Goal: Task Accomplishment & Management: Manage account settings

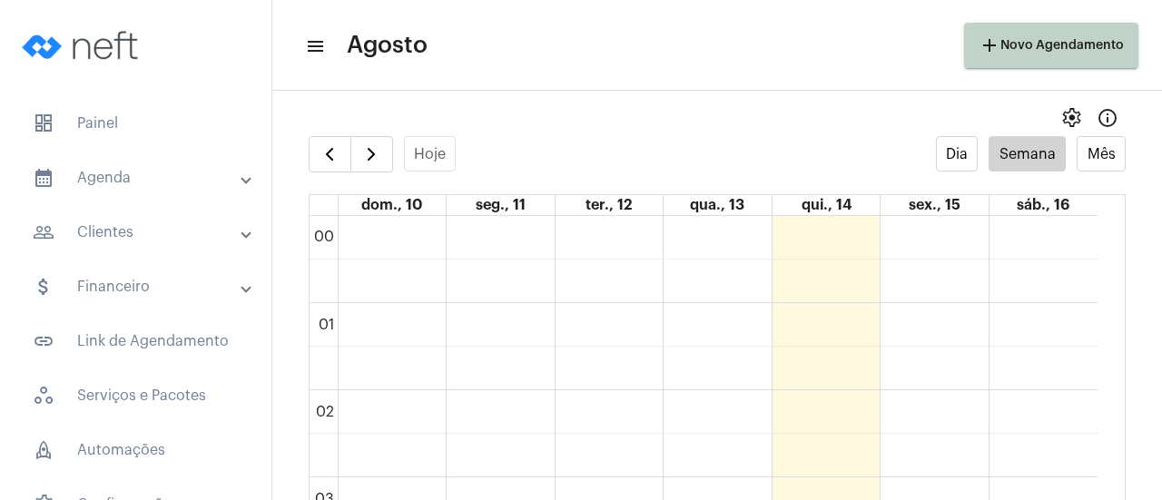
scroll to position [525, 0]
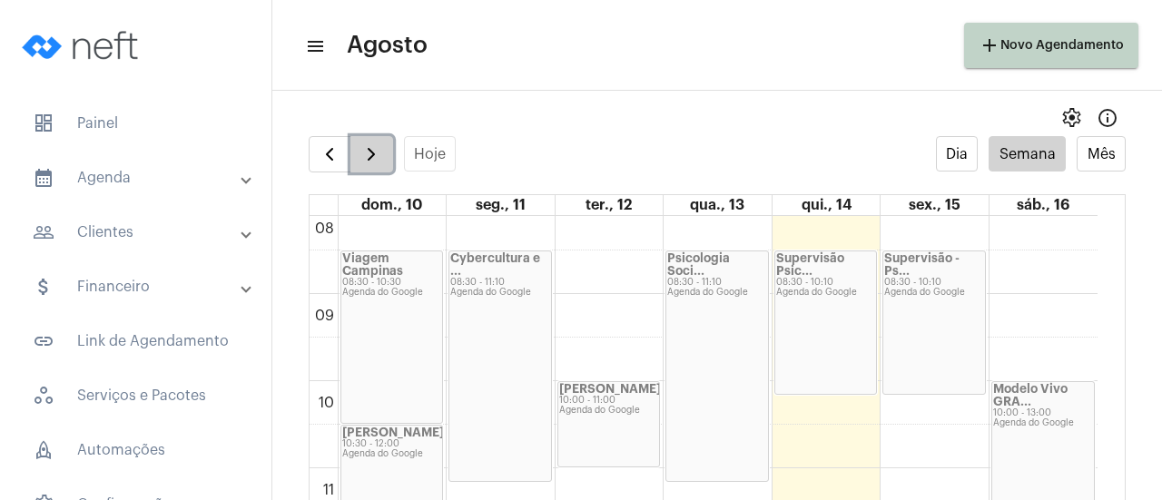
click at [367, 152] on span "button" at bounding box center [371, 154] width 22 height 22
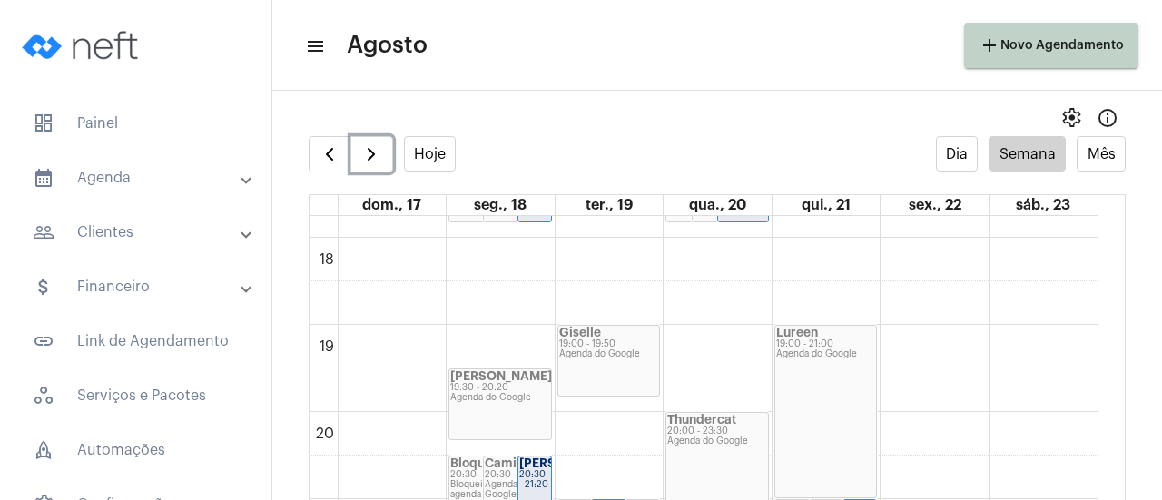
scroll to position [1704, 0]
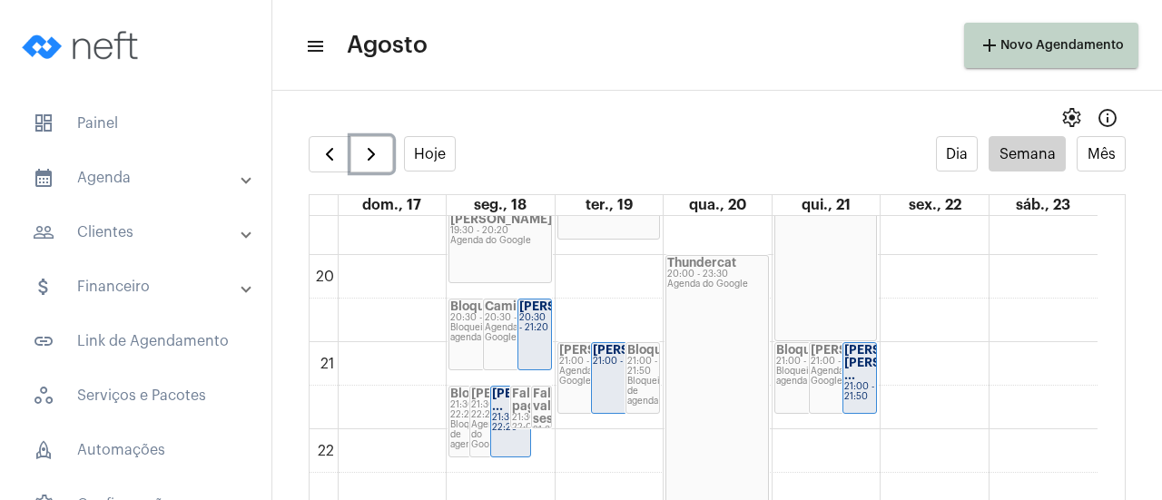
click at [487, 246] on div "Mariana 19:30 - 20:20 Agenda do Google" at bounding box center [500, 247] width 102 height 70
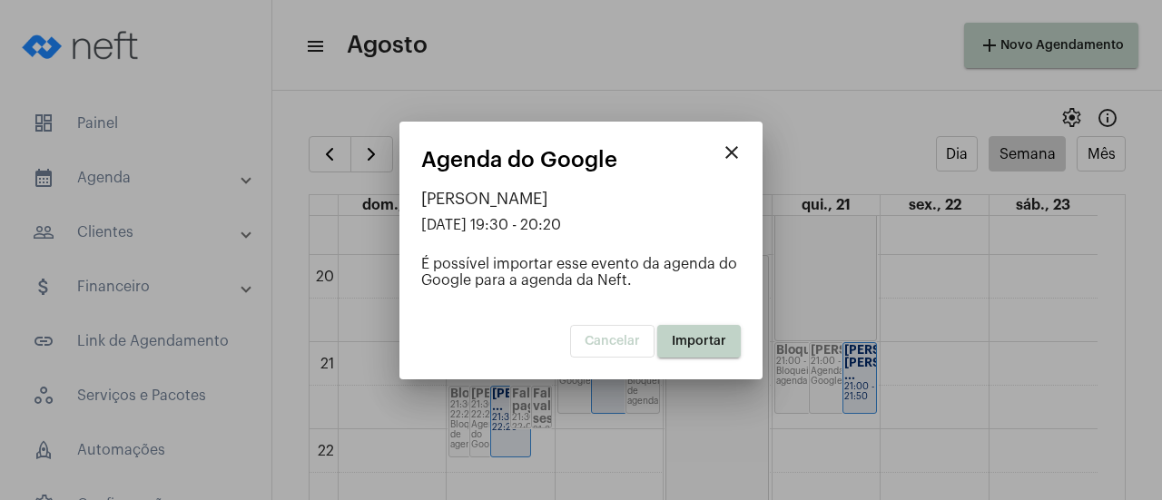
click at [674, 329] on button "Importar" at bounding box center [699, 341] width 84 height 33
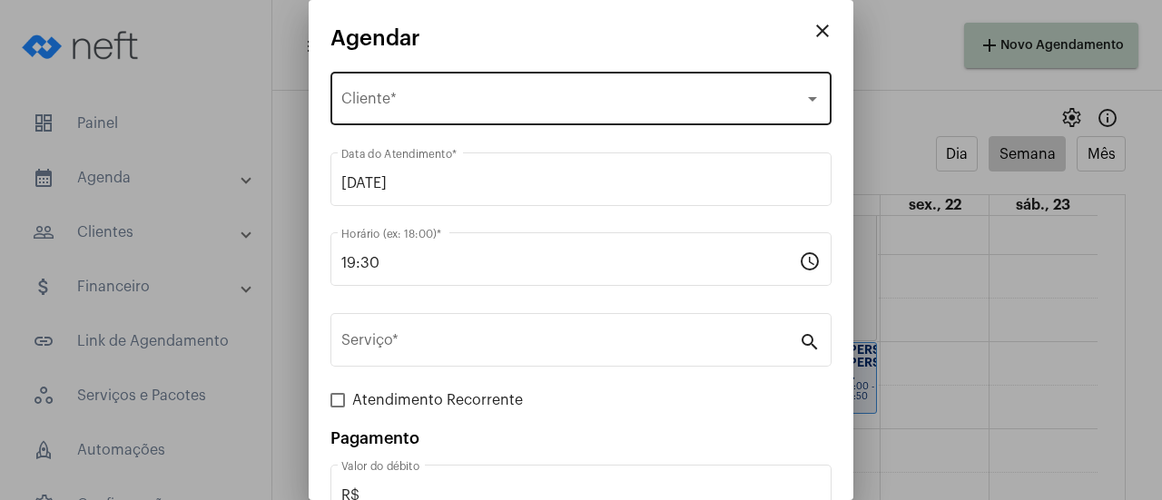
click at [425, 98] on span "Selecione o Cliente" at bounding box center [572, 102] width 463 height 16
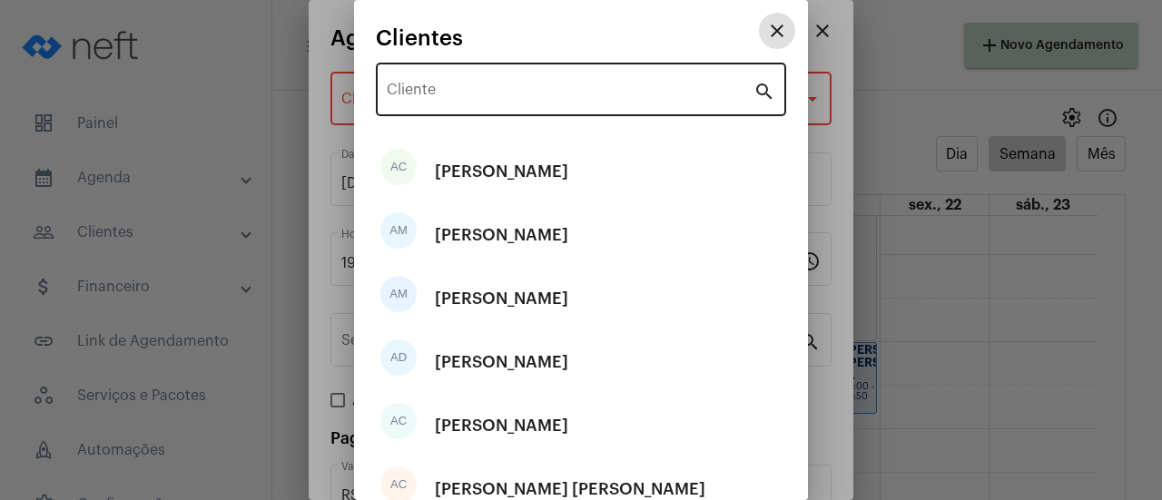
click at [421, 88] on input "Cliente" at bounding box center [570, 93] width 367 height 16
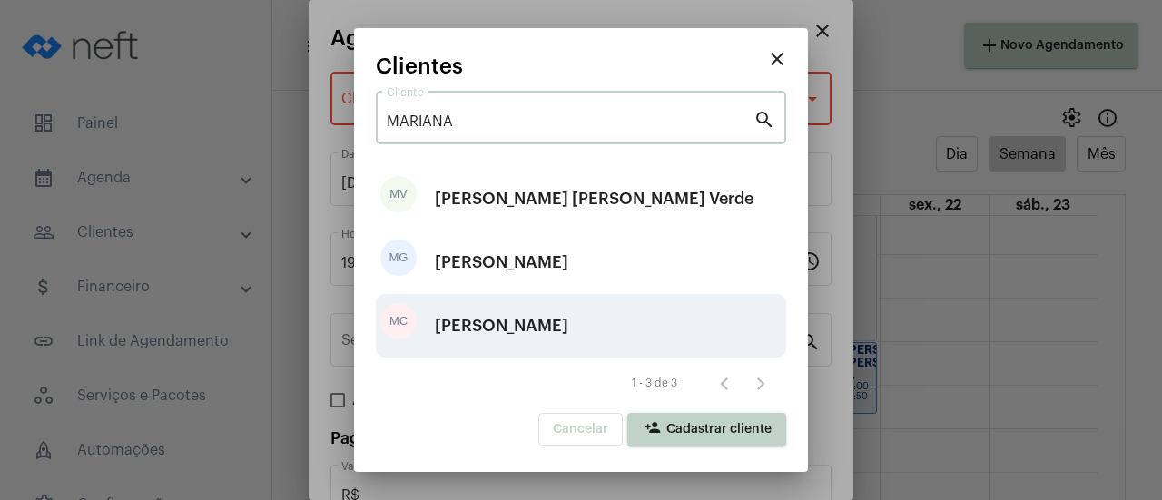
type input "MARIANA"
click at [517, 330] on div "[PERSON_NAME]" at bounding box center [501, 326] width 133 height 54
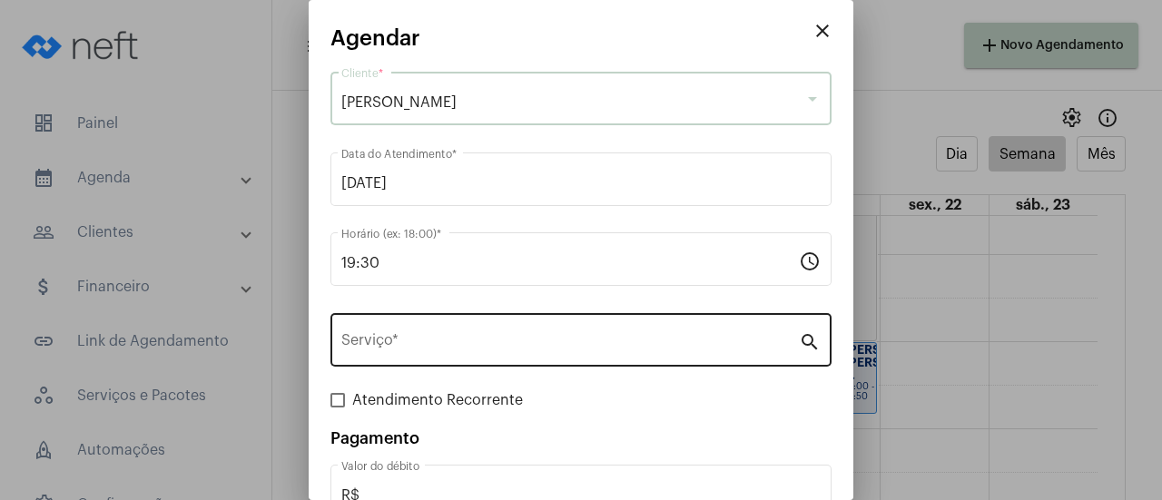
click at [488, 331] on div "Serviço *" at bounding box center [569, 338] width 457 height 57
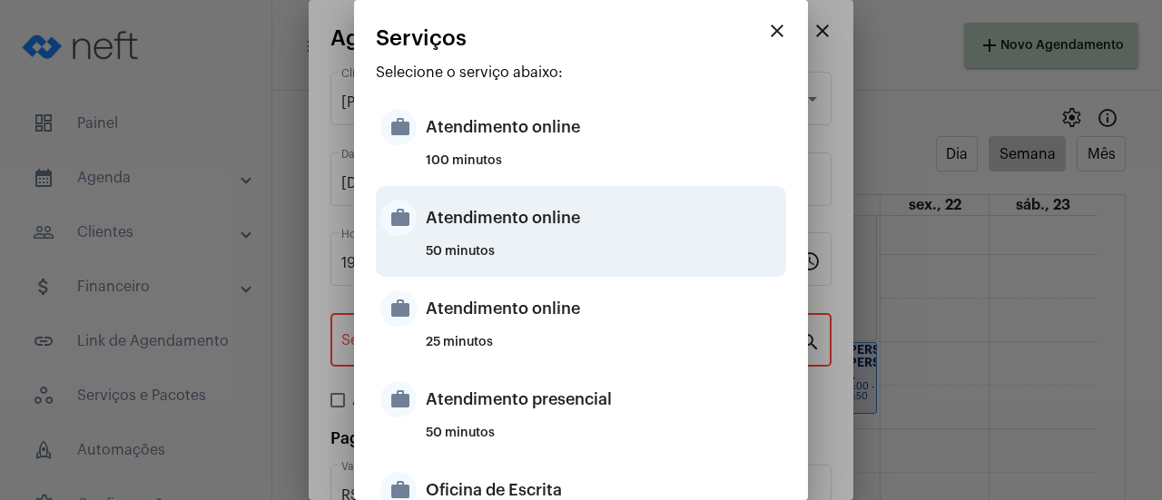
click at [502, 218] on div "Atendimento online" at bounding box center [604, 218] width 356 height 54
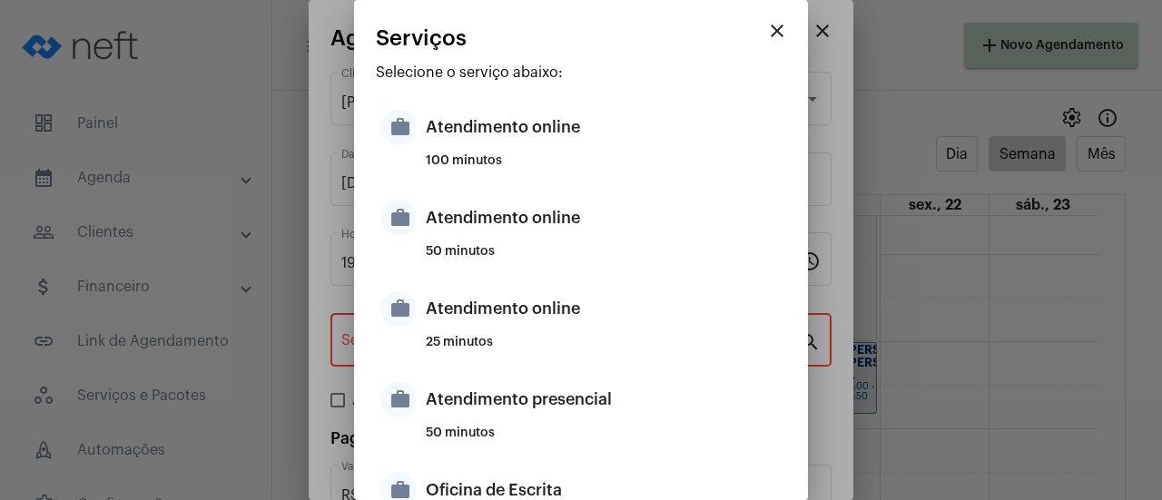
type input "Atendimento online"
type input "R$ 0"
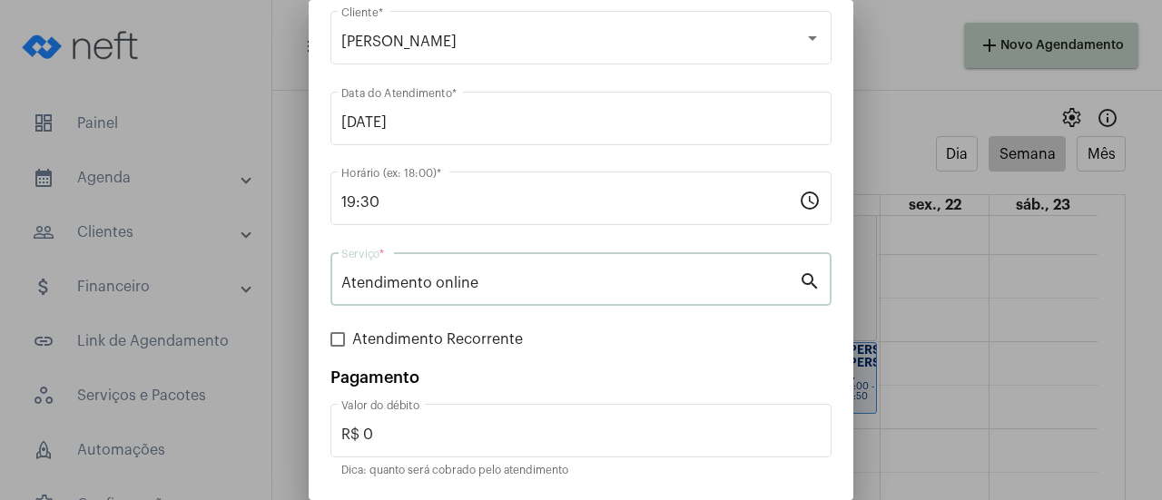
scroll to position [120, 0]
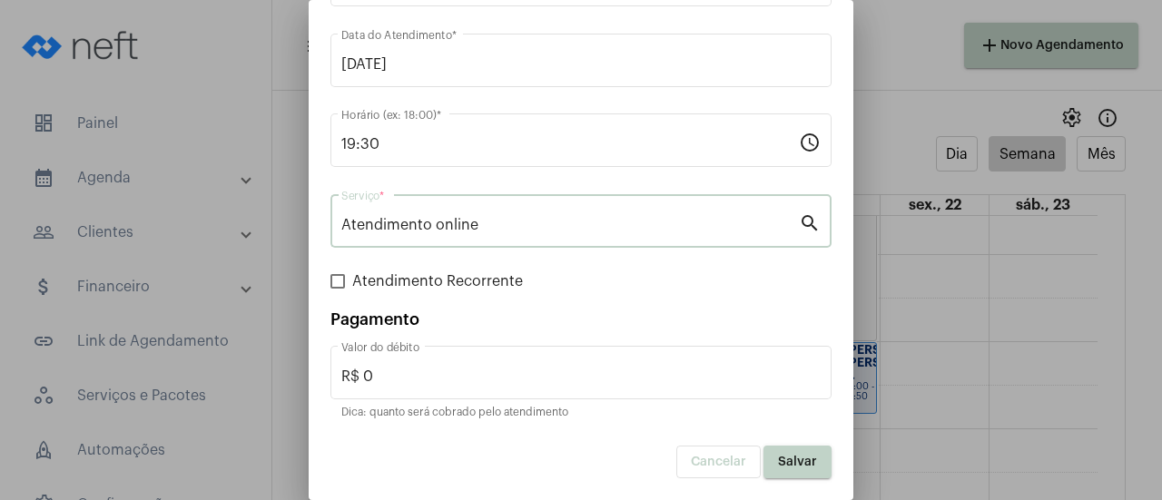
click at [778, 456] on span "Salvar" at bounding box center [797, 462] width 39 height 13
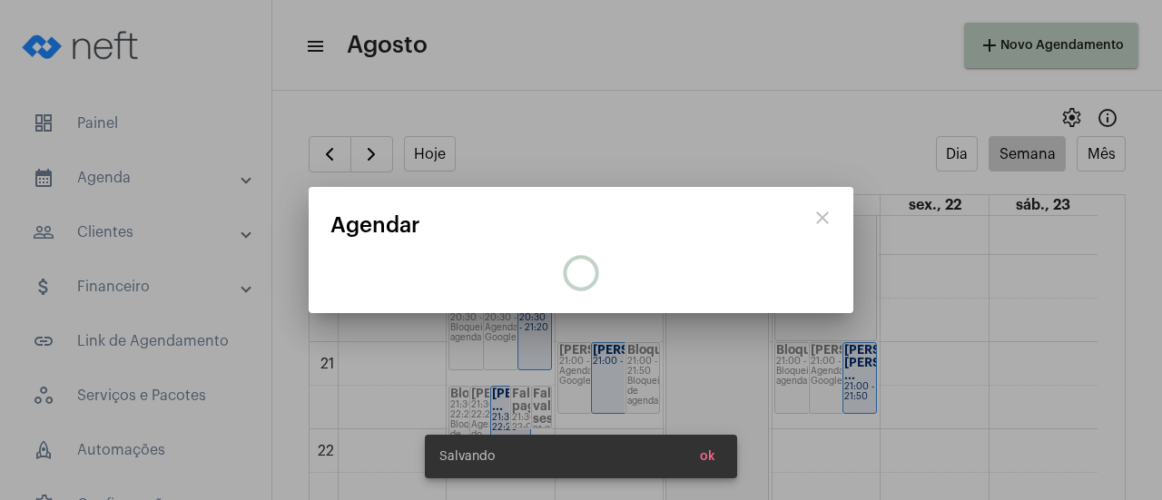
scroll to position [0, 0]
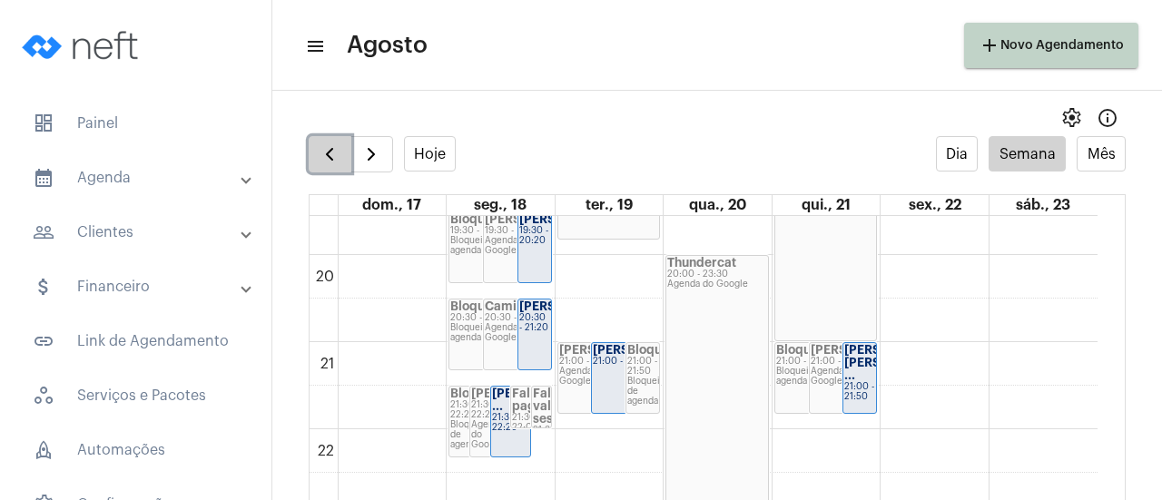
click at [323, 156] on span "button" at bounding box center [330, 154] width 22 height 22
